Goal: Check status

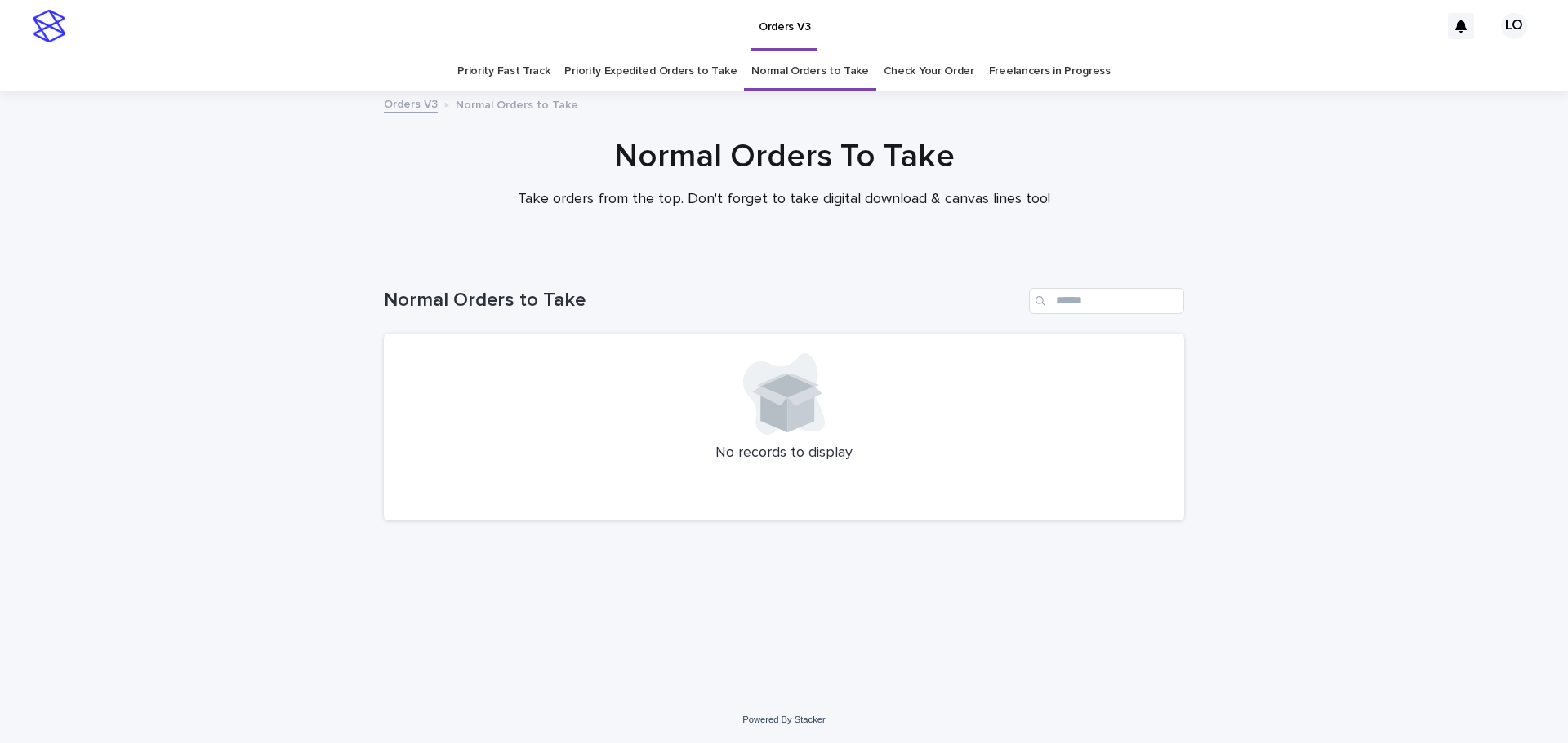
click at [928, 76] on link "Check Your Order" at bounding box center [928, 71] width 90 height 39
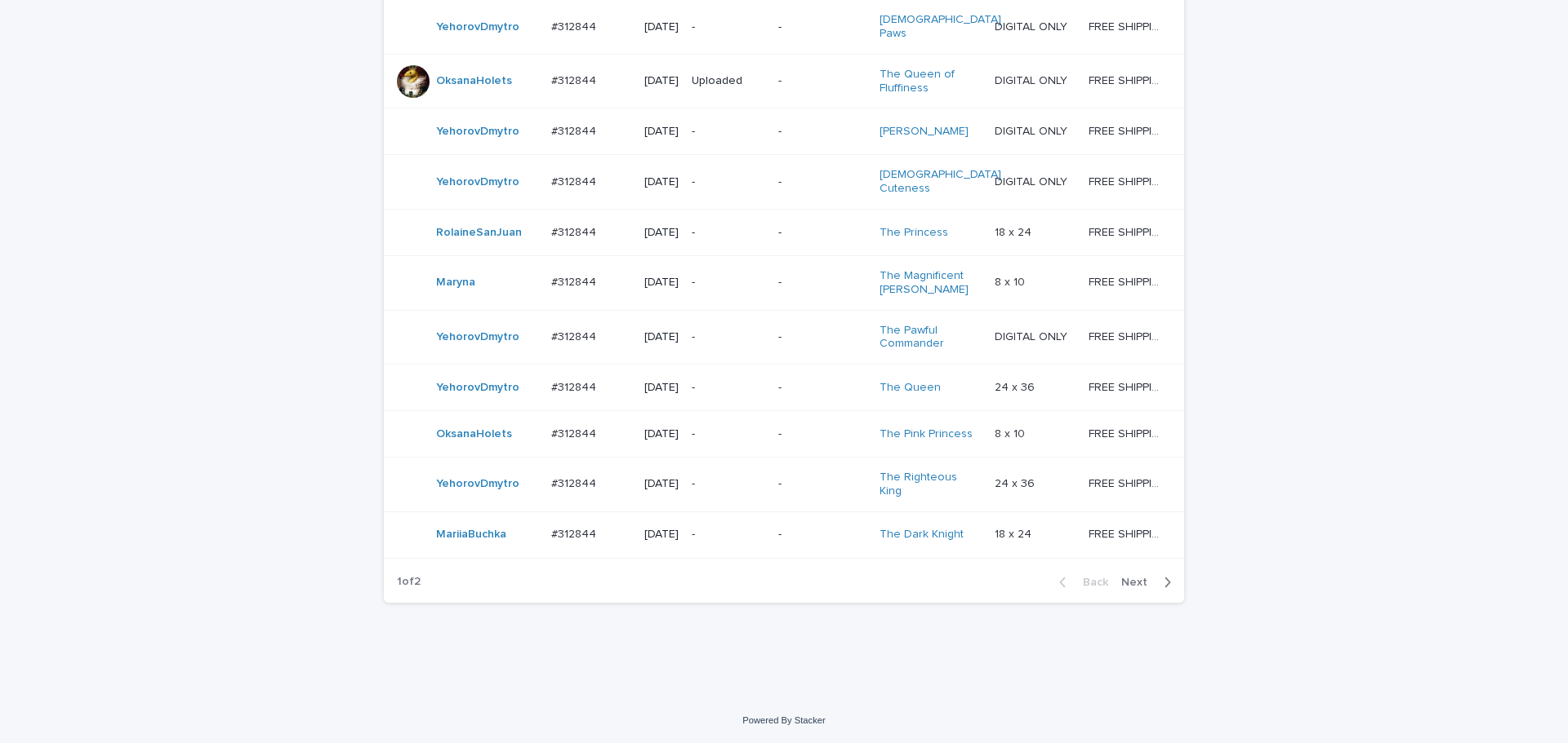
scroll to position [1427, 0]
click at [1136, 577] on span "Next" at bounding box center [1139, 583] width 36 height 11
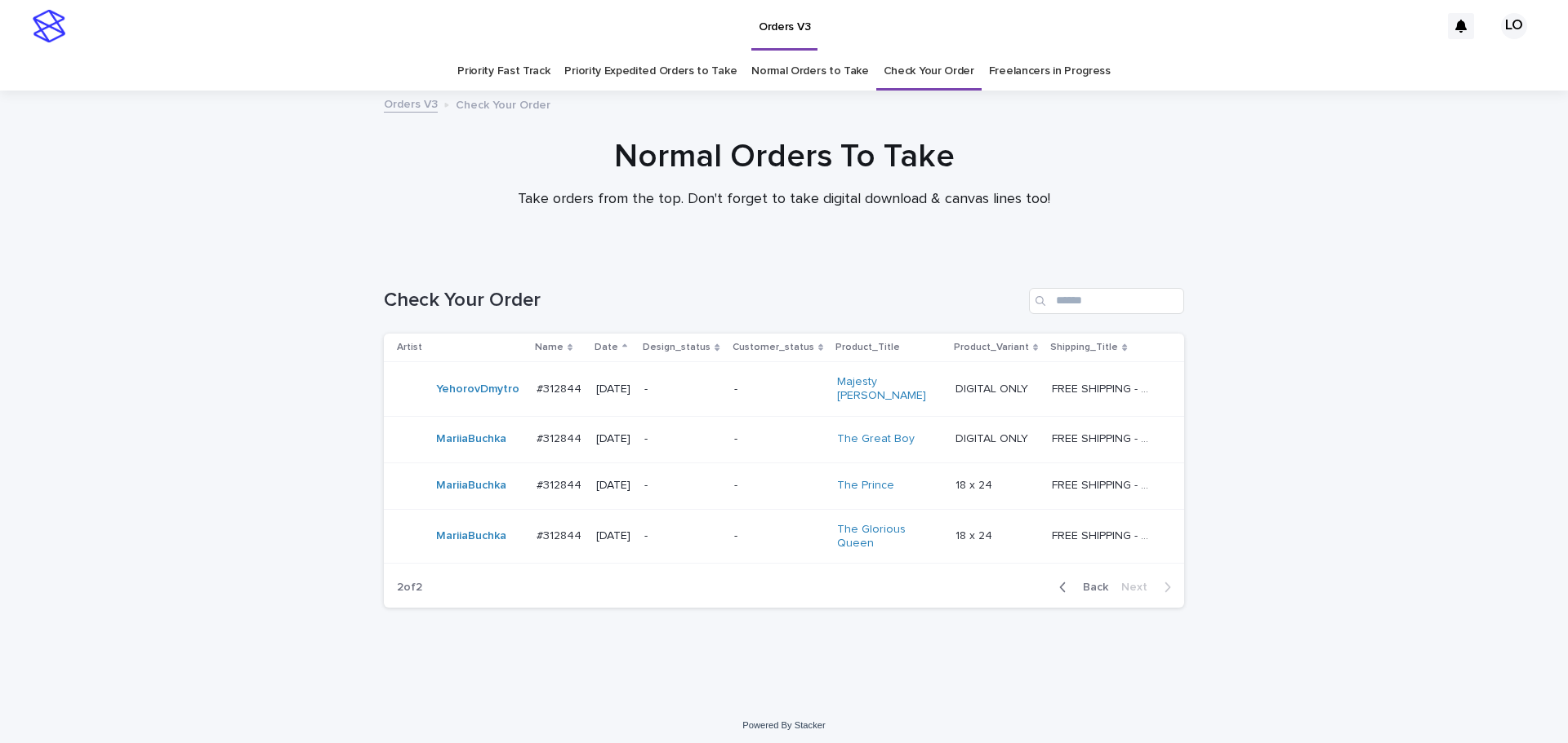
click at [1093, 582] on span "Back" at bounding box center [1090, 588] width 35 height 11
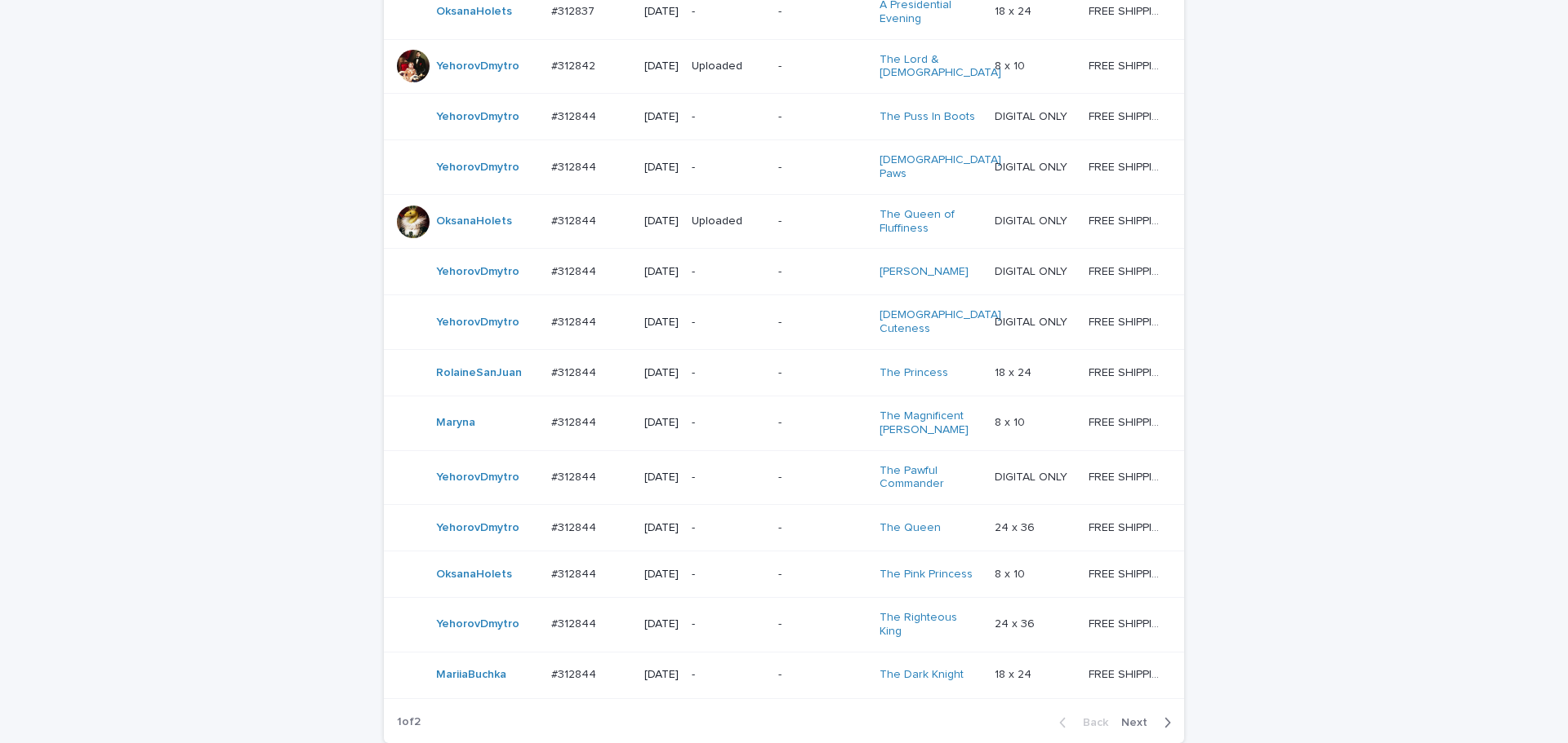
scroll to position [1427, 0]
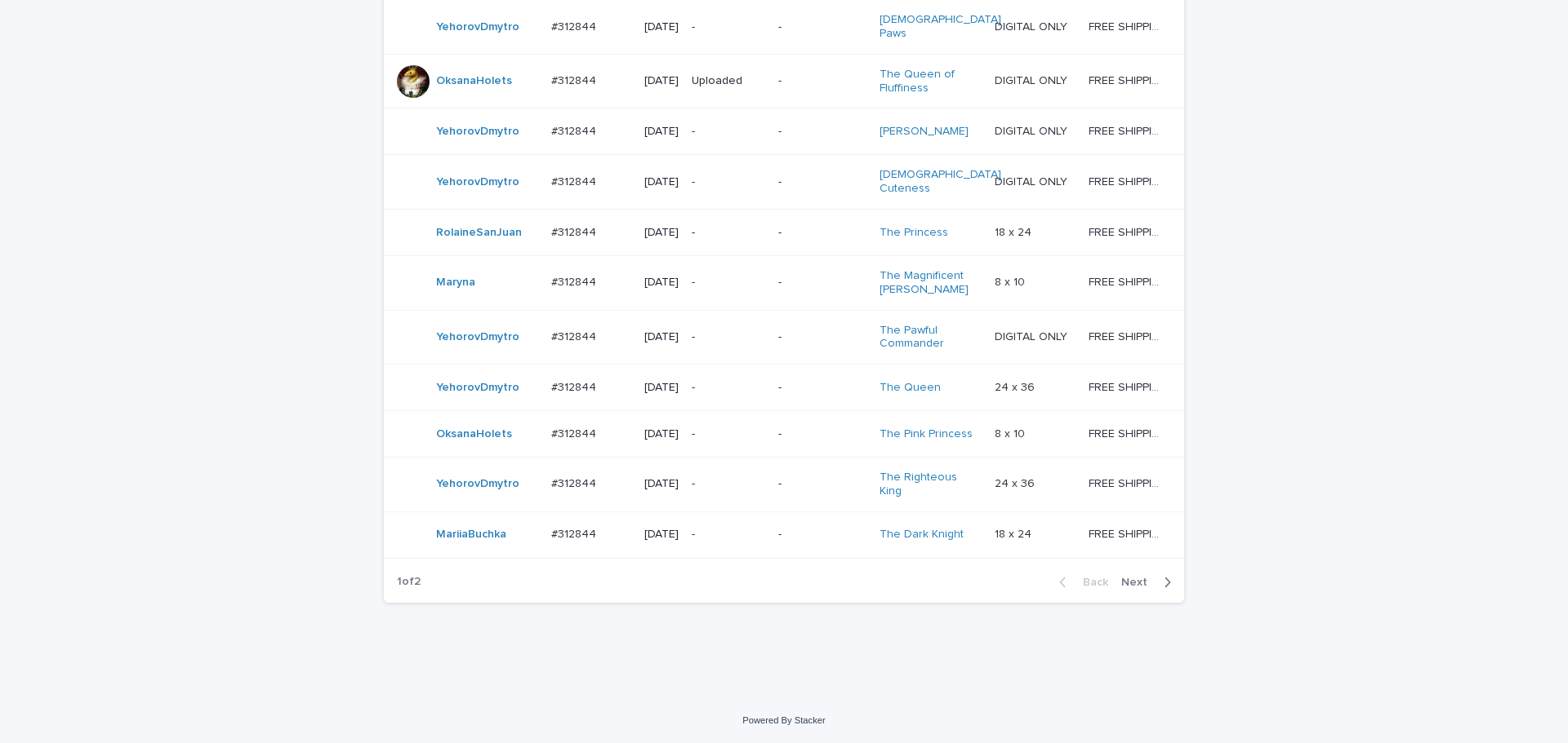
click at [1140, 590] on div "Back Next" at bounding box center [1115, 582] width 138 height 40
click at [1140, 584] on span "Next" at bounding box center [1139, 583] width 36 height 11
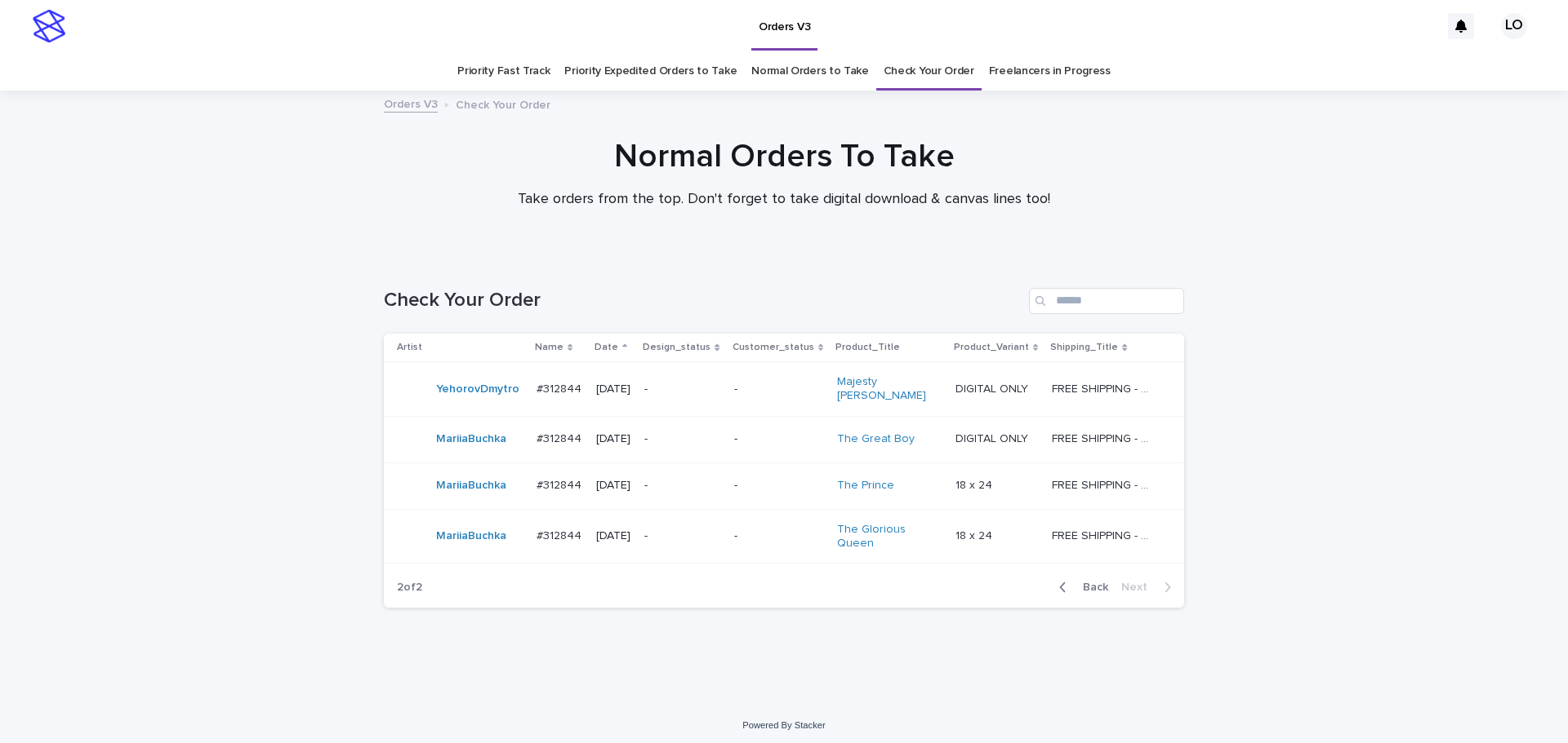
click at [1403, 518] on div "Loading... Saving… Loading... Saving… Check Your Order Artist Name Date Design_…" at bounding box center [784, 479] width 1568 height 448
